Goal: Information Seeking & Learning: Learn about a topic

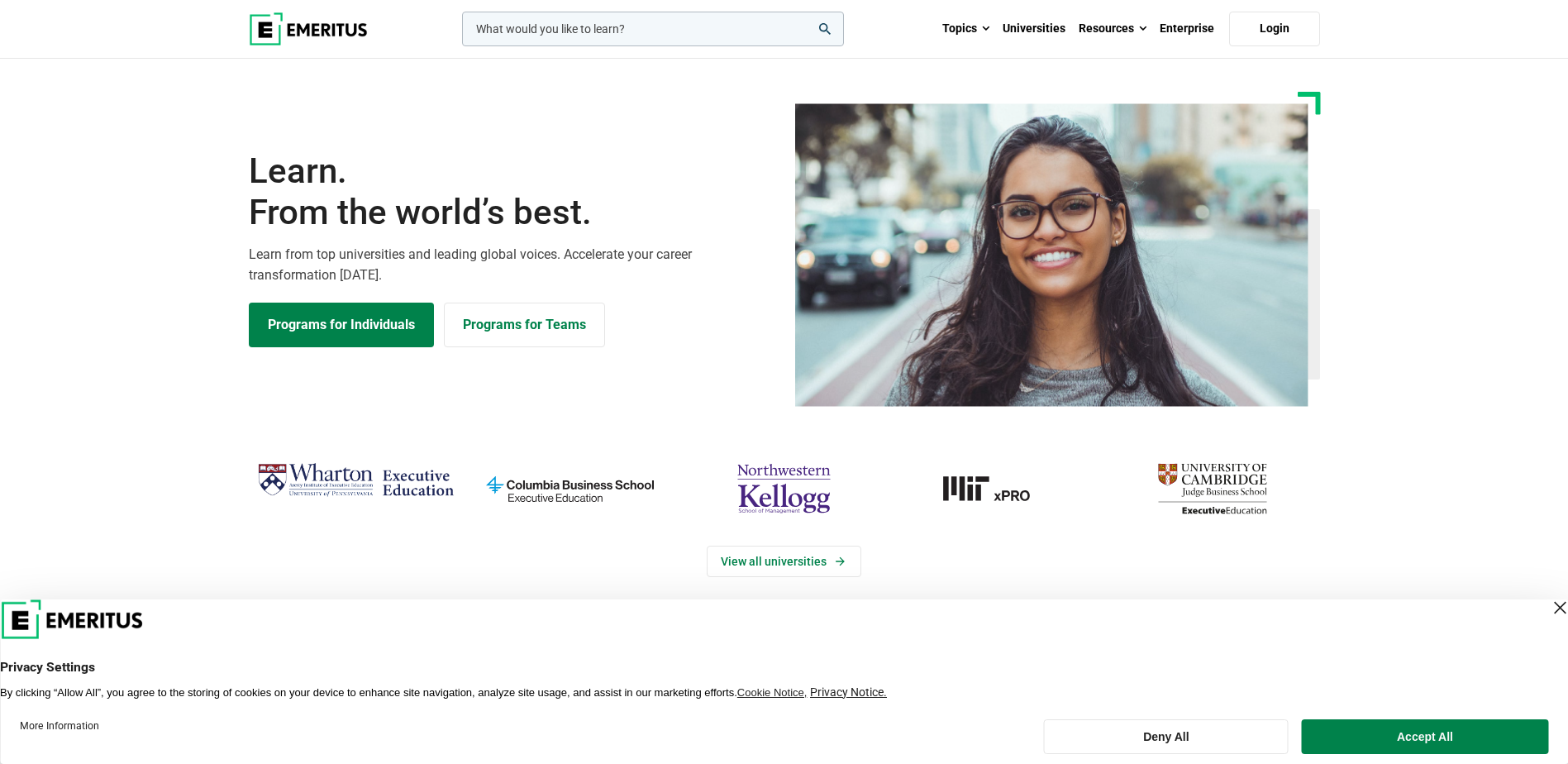
click at [601, 38] on input "woocommerce-product-search-field-0" at bounding box center [653, 28] width 382 height 34
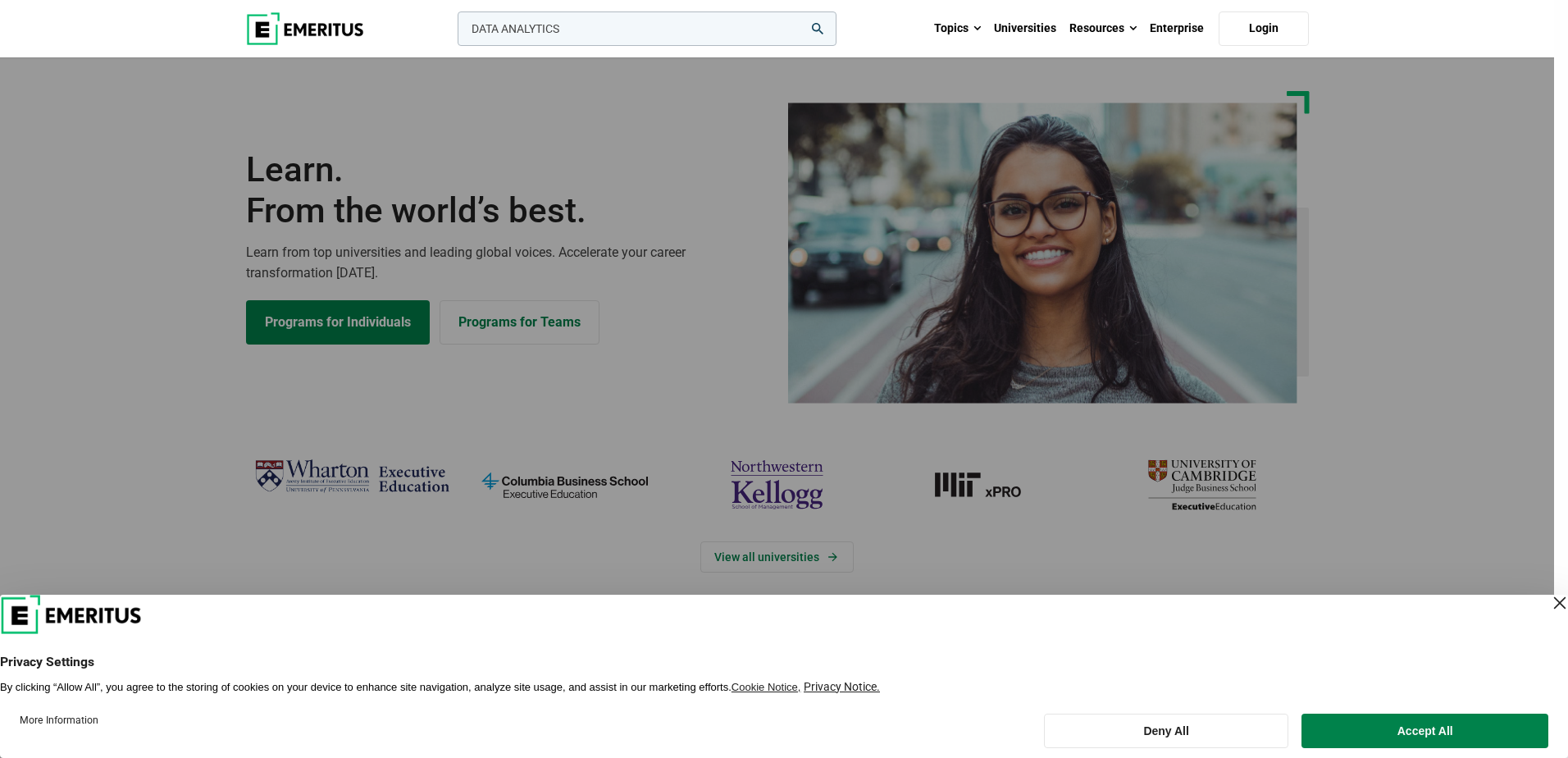
type input "DATA ANALYTICS"
click at [454, 33] on button "search" at bounding box center [454, 33] width 0 height 0
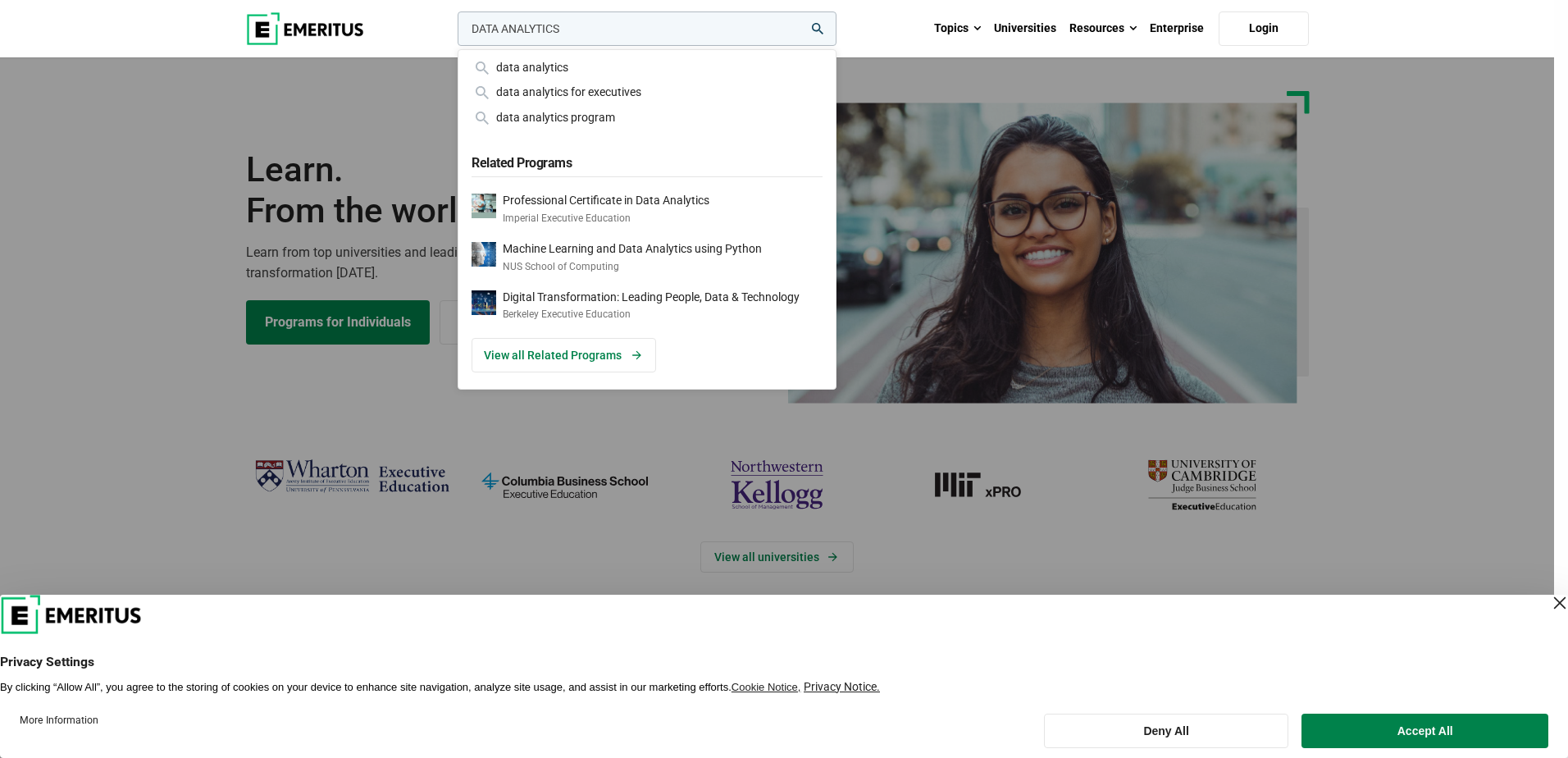
click at [825, 37] on input "DATA ANALYTICS" at bounding box center [647, 28] width 379 height 34
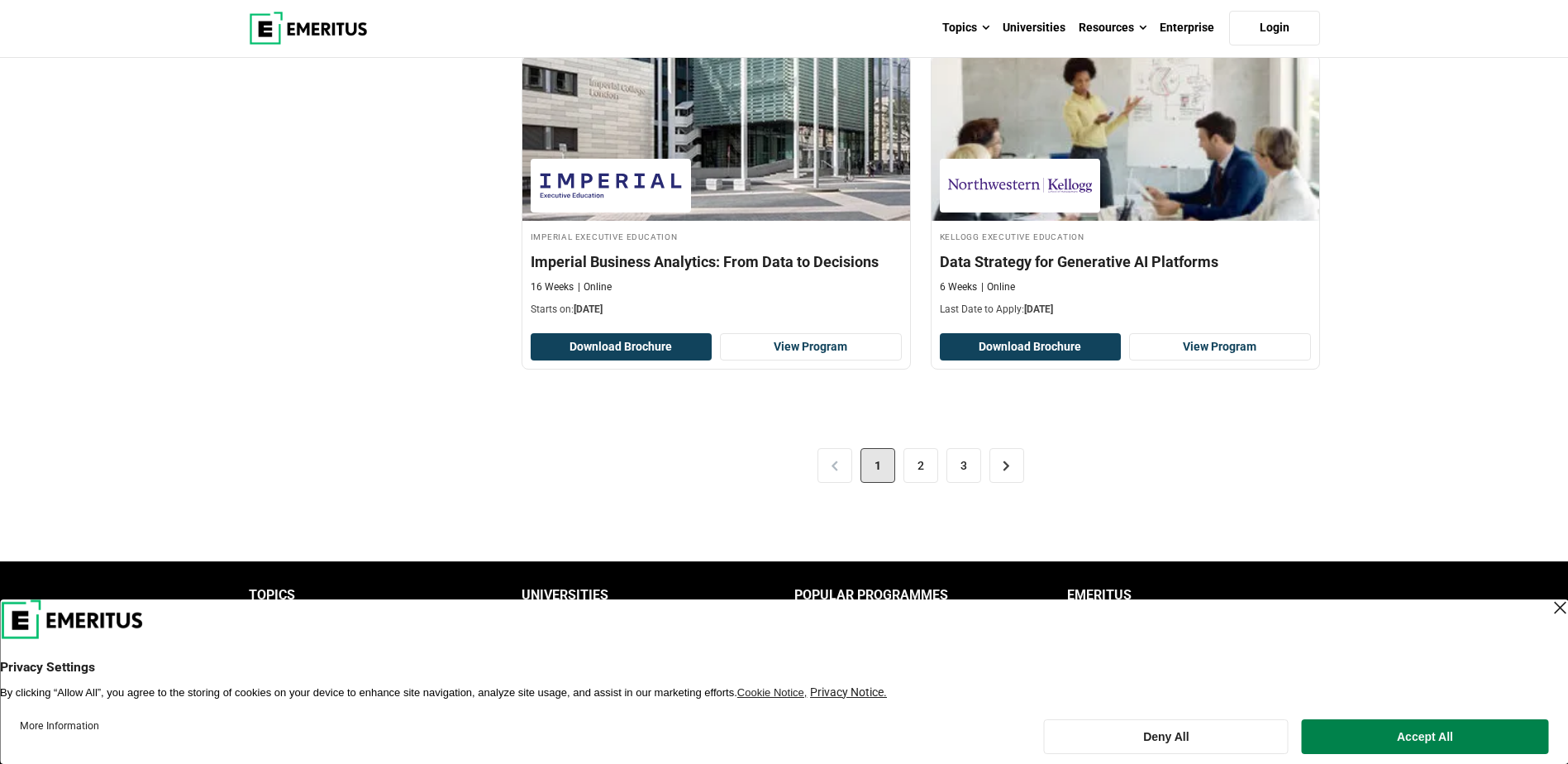
scroll to position [3471, 0]
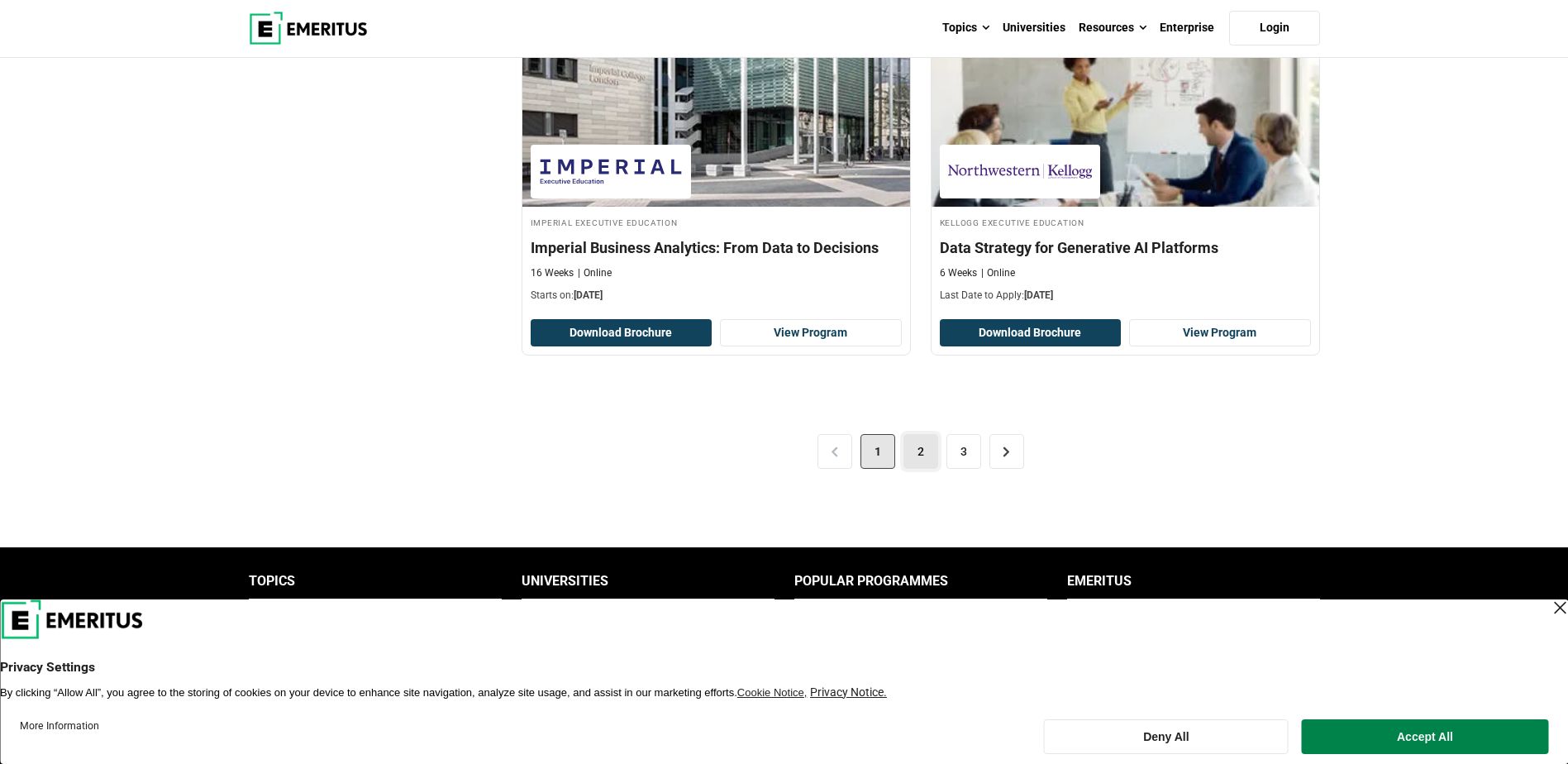
click at [923, 462] on link "2" at bounding box center [920, 451] width 34 height 34
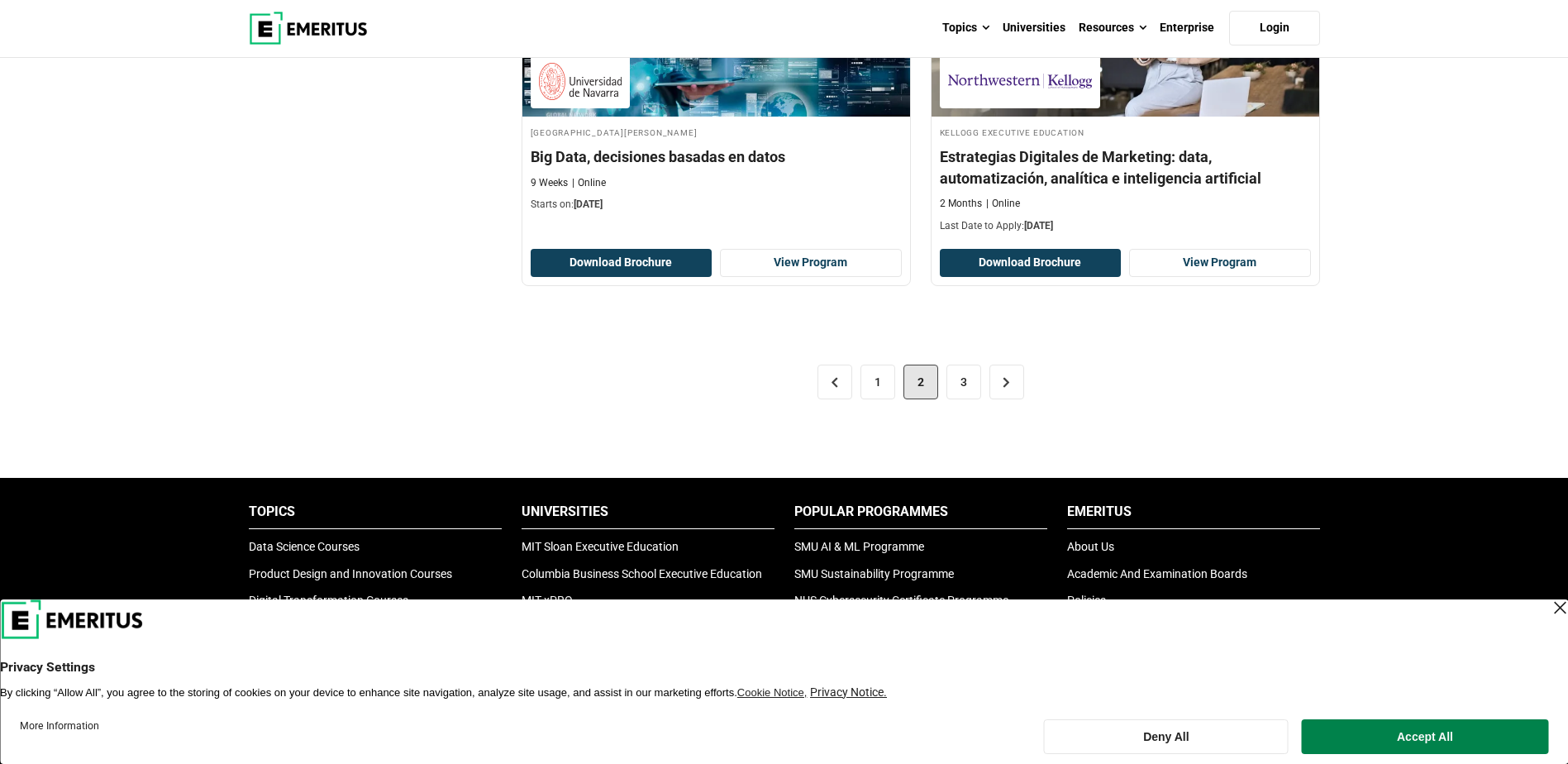
scroll to position [3471, 0]
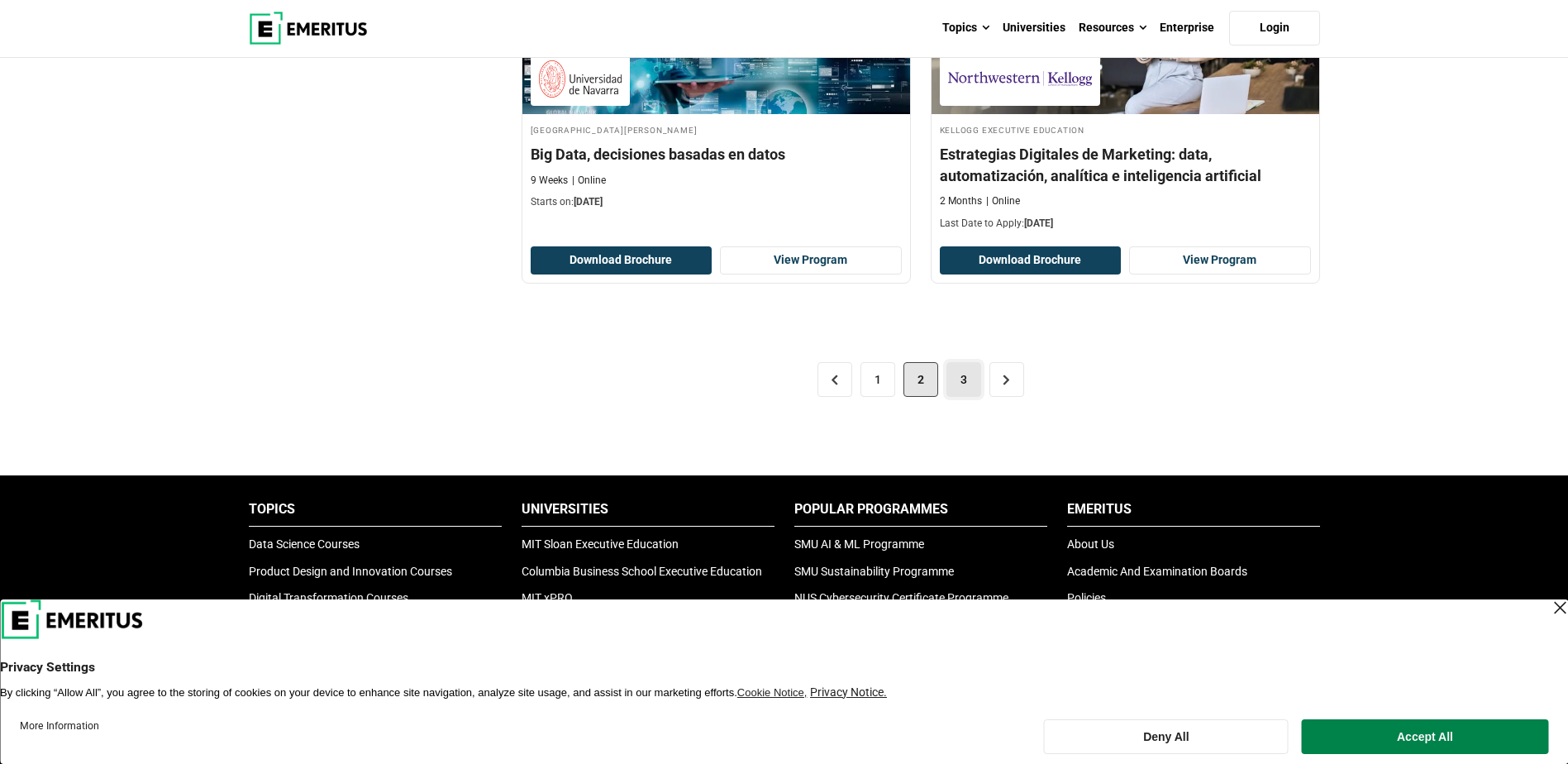
click at [966, 377] on link "3" at bounding box center [963, 379] width 34 height 34
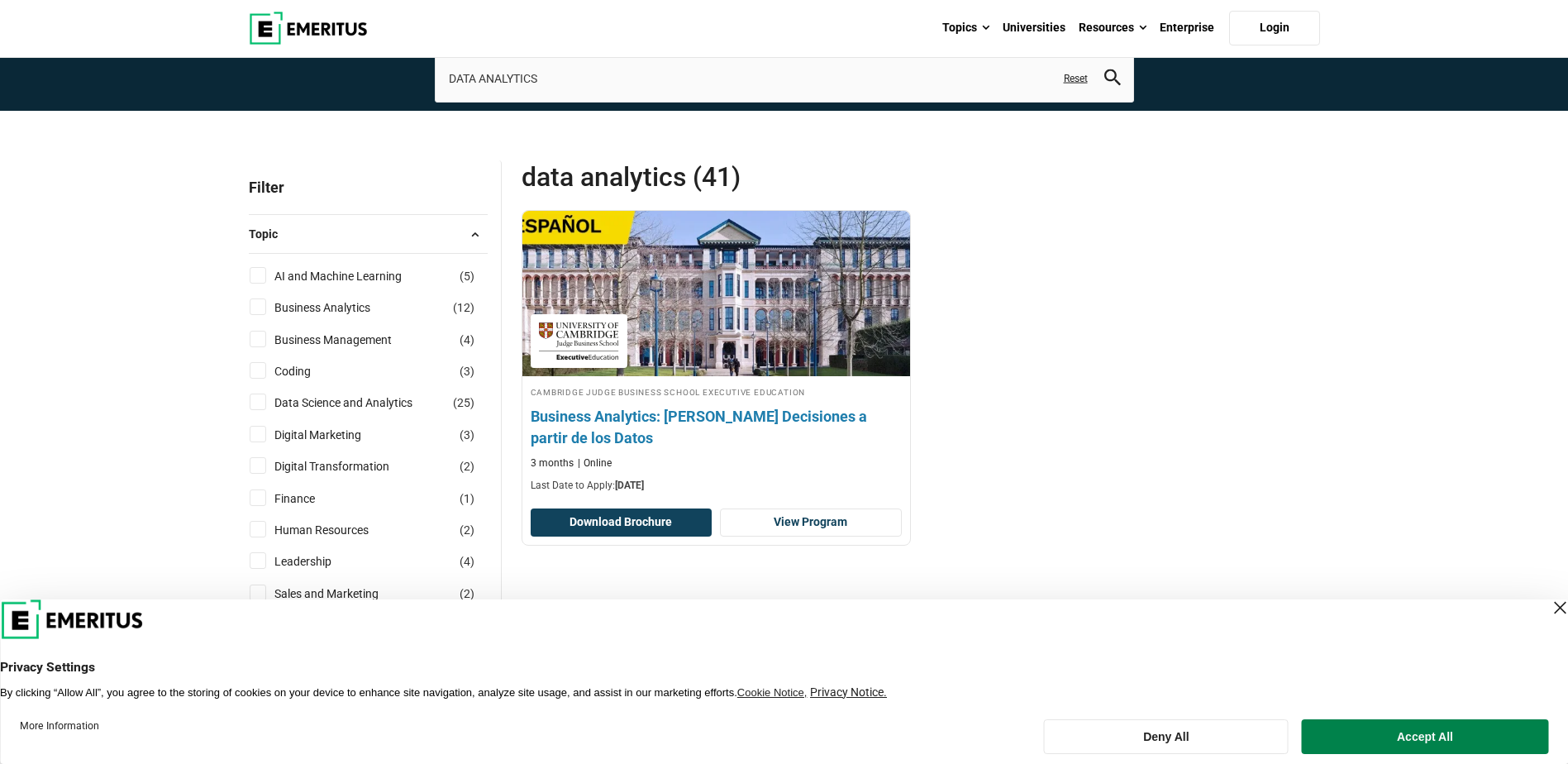
scroll to position [82, 0]
